Goal: Find specific page/section: Find specific page/section

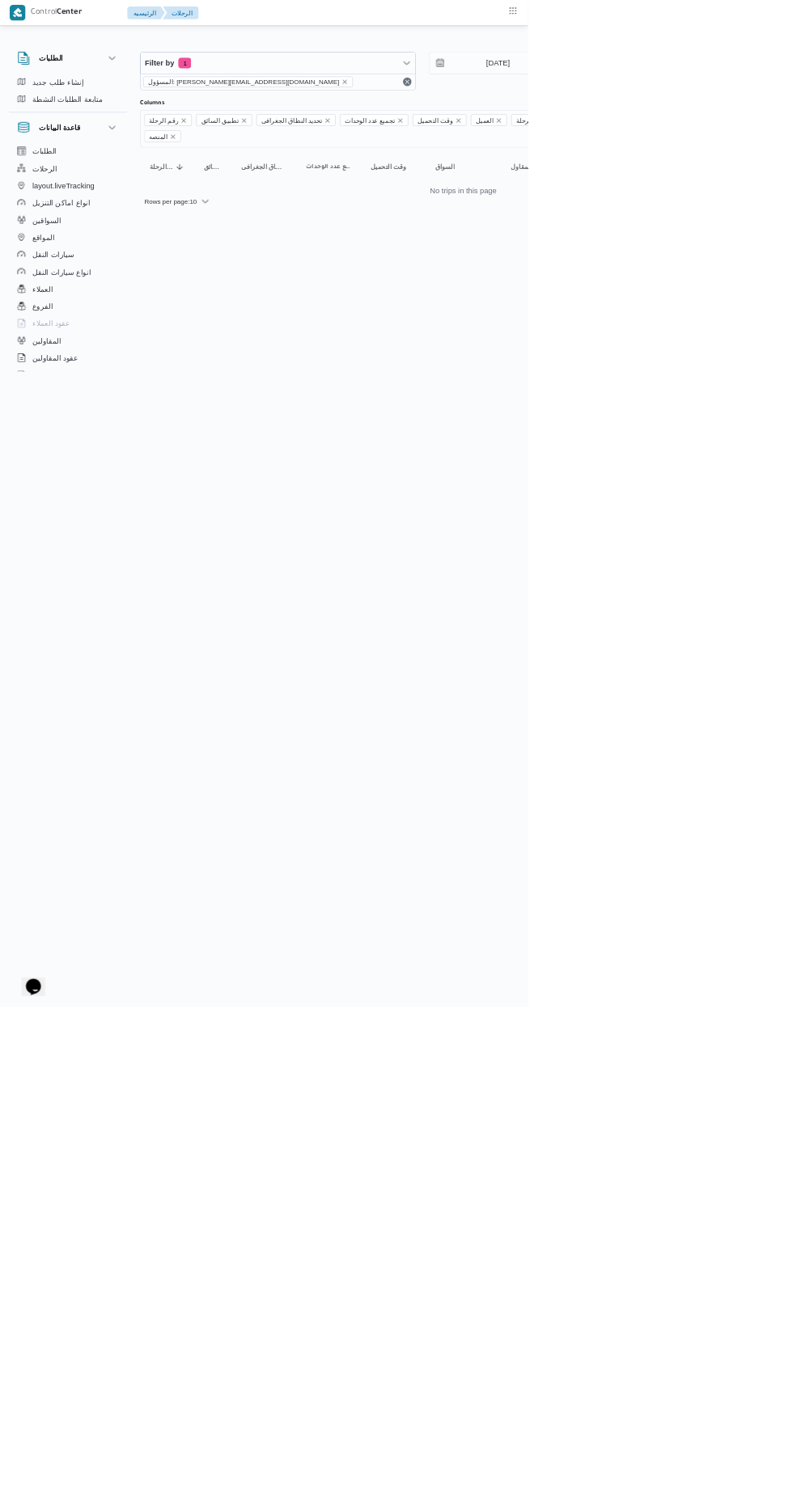
click at [408, 173] on span "تحديد النطاق الجغرافى" at bounding box center [438, 181] width 92 height 18
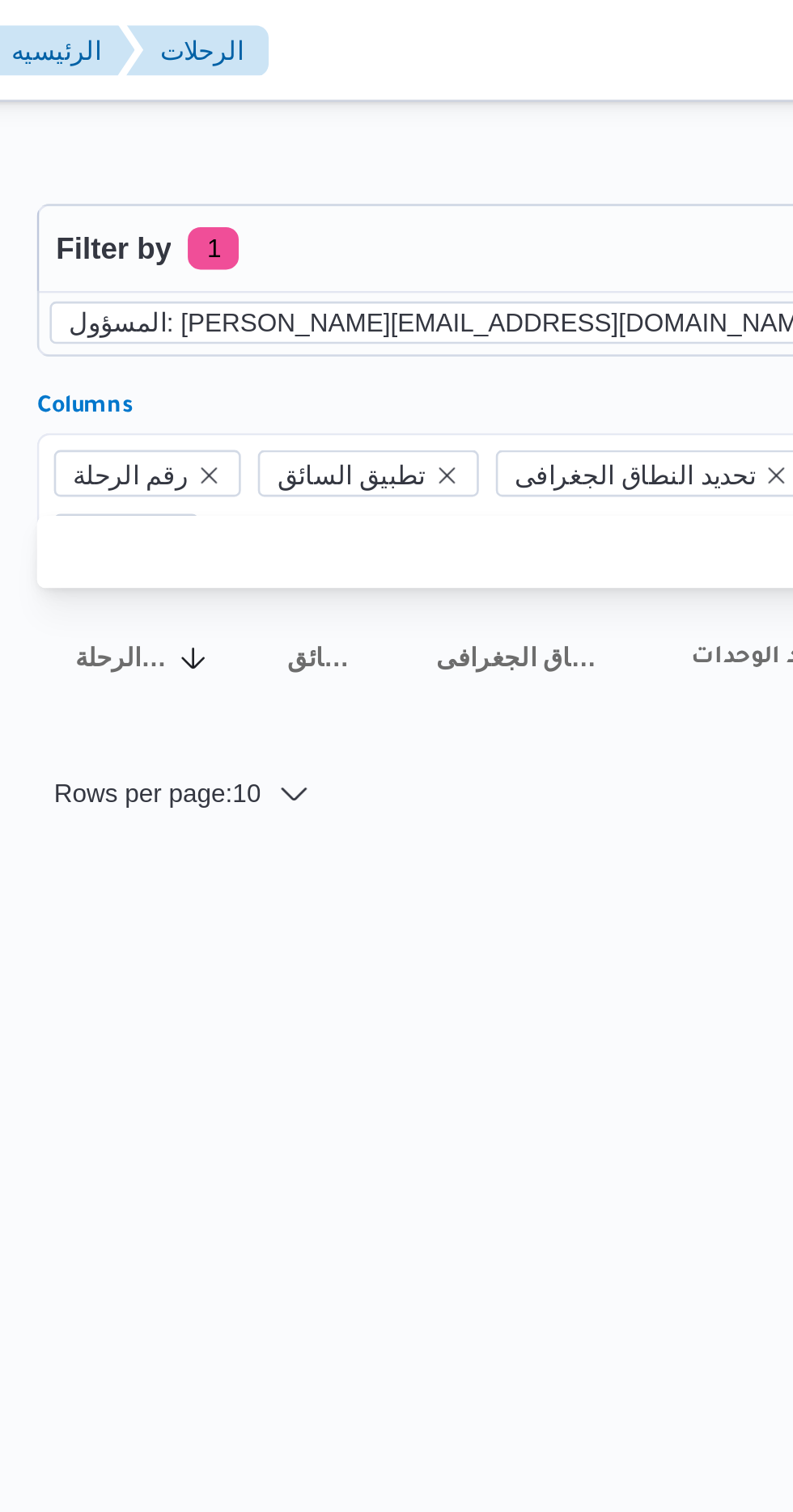
click at [513, 122] on icon "remove selected entity" at bounding box center [518, 122] width 9 height 9
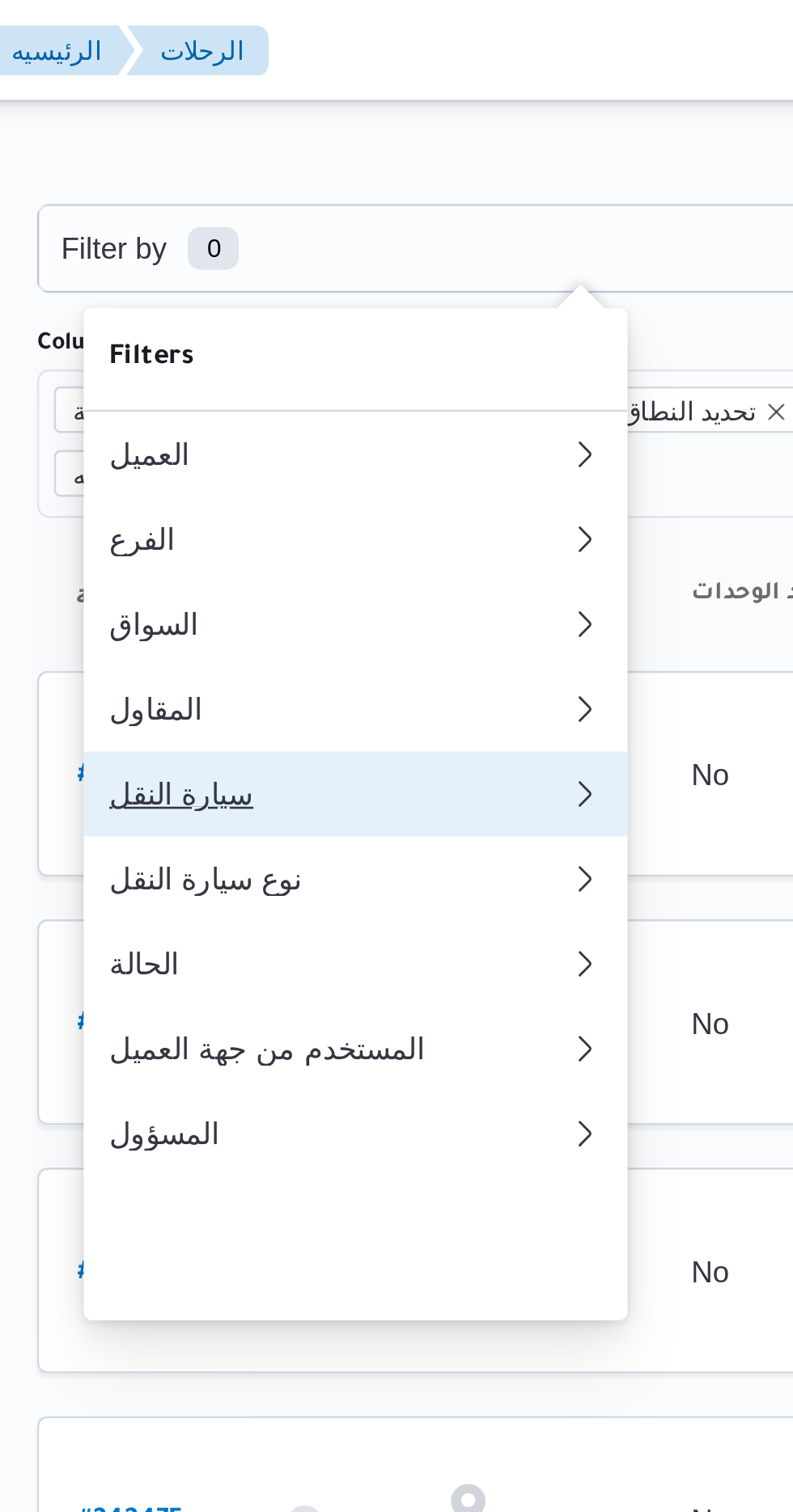
click at [276, 309] on div "سيارة النقل" at bounding box center [326, 303] width 175 height 13
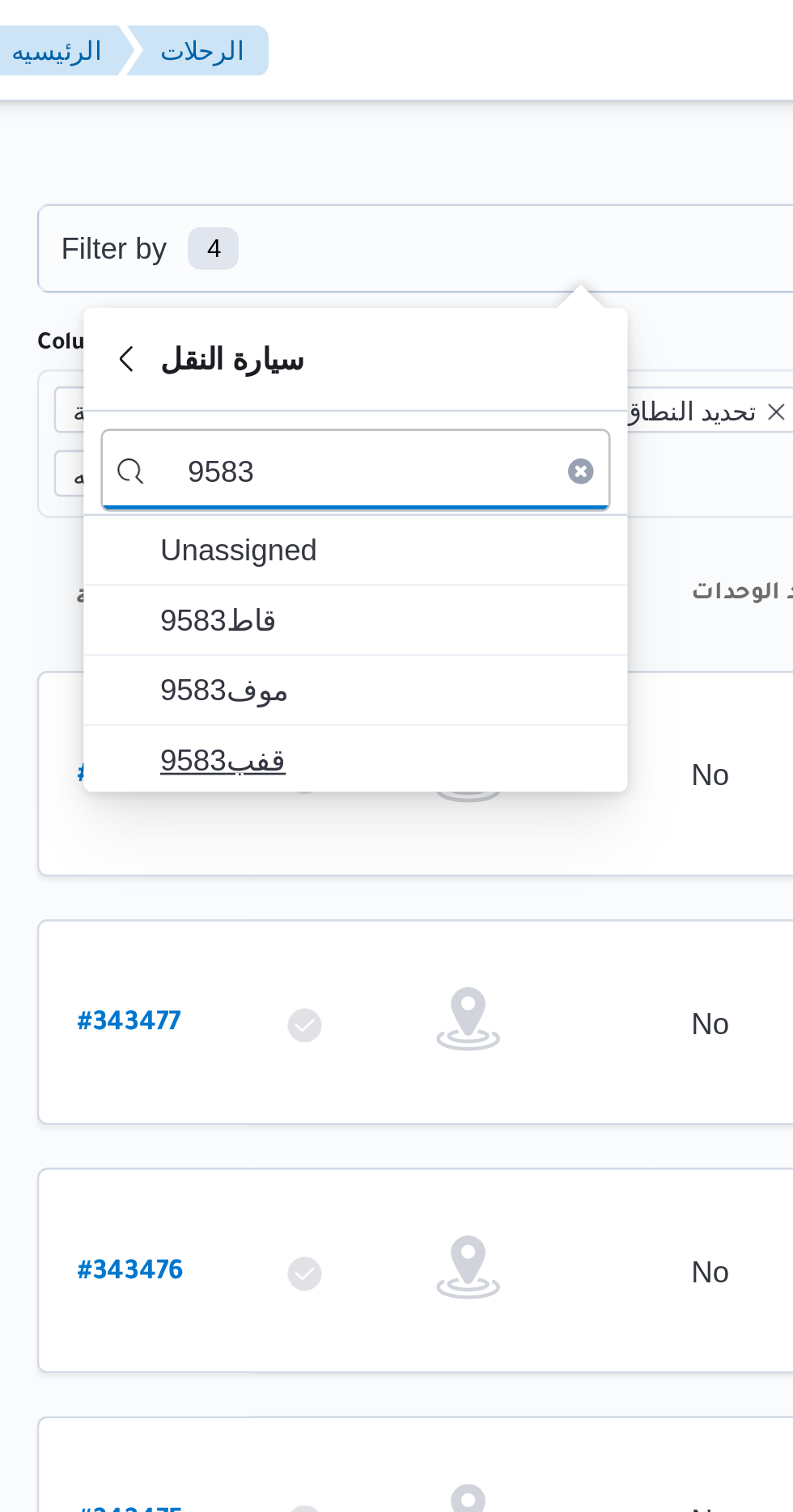
type input "9583"
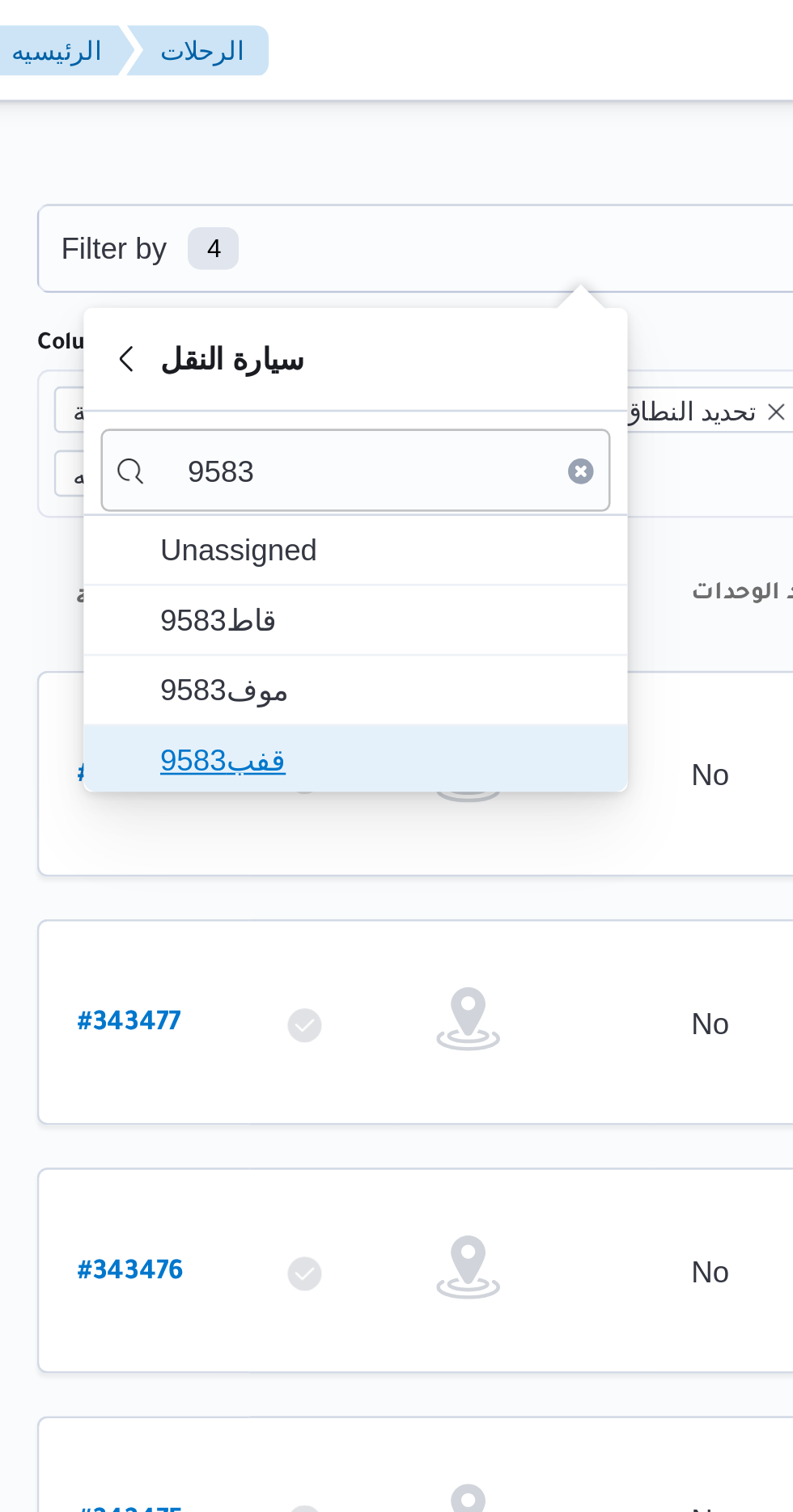
click at [295, 286] on span "قفب9583" at bounding box center [341, 289] width 168 height 19
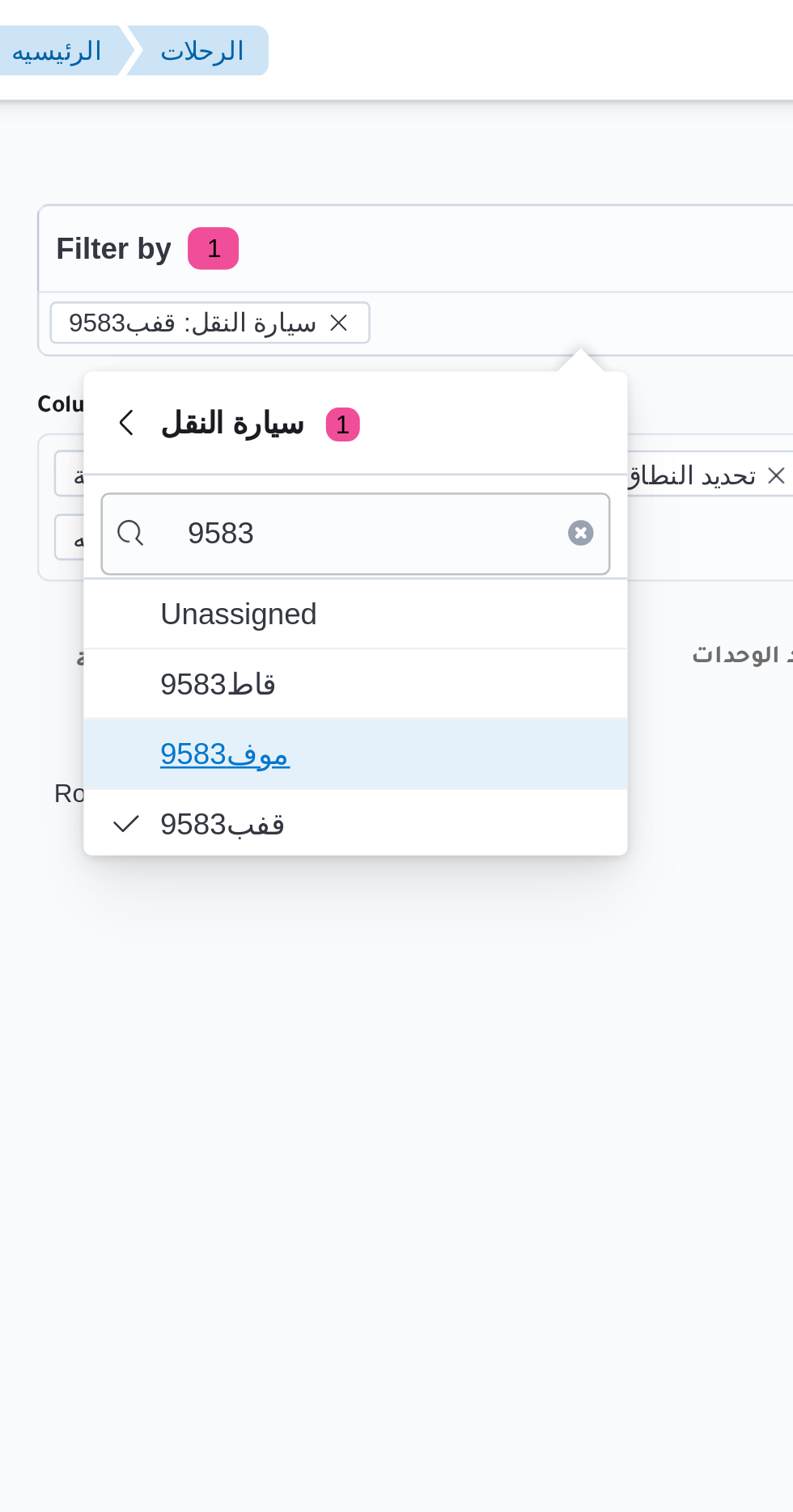
click at [272, 275] on span "موف9583" at bounding box center [331, 287] width 195 height 26
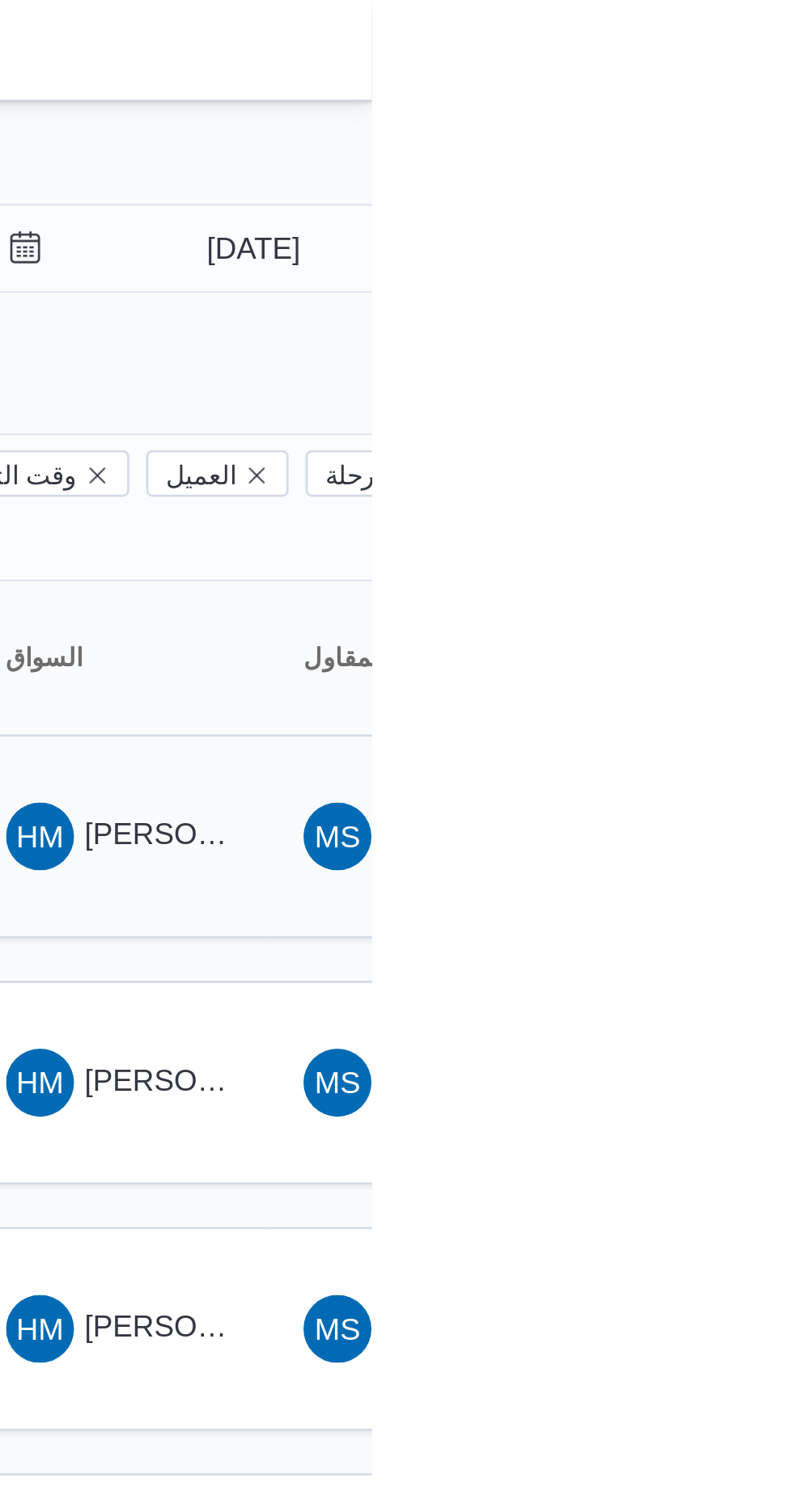
click at [736, 306] on span "HM [PERSON_NAME] [PERSON_NAME]" at bounding box center [696, 318] width 85 height 26
